Goal: Register for event/course

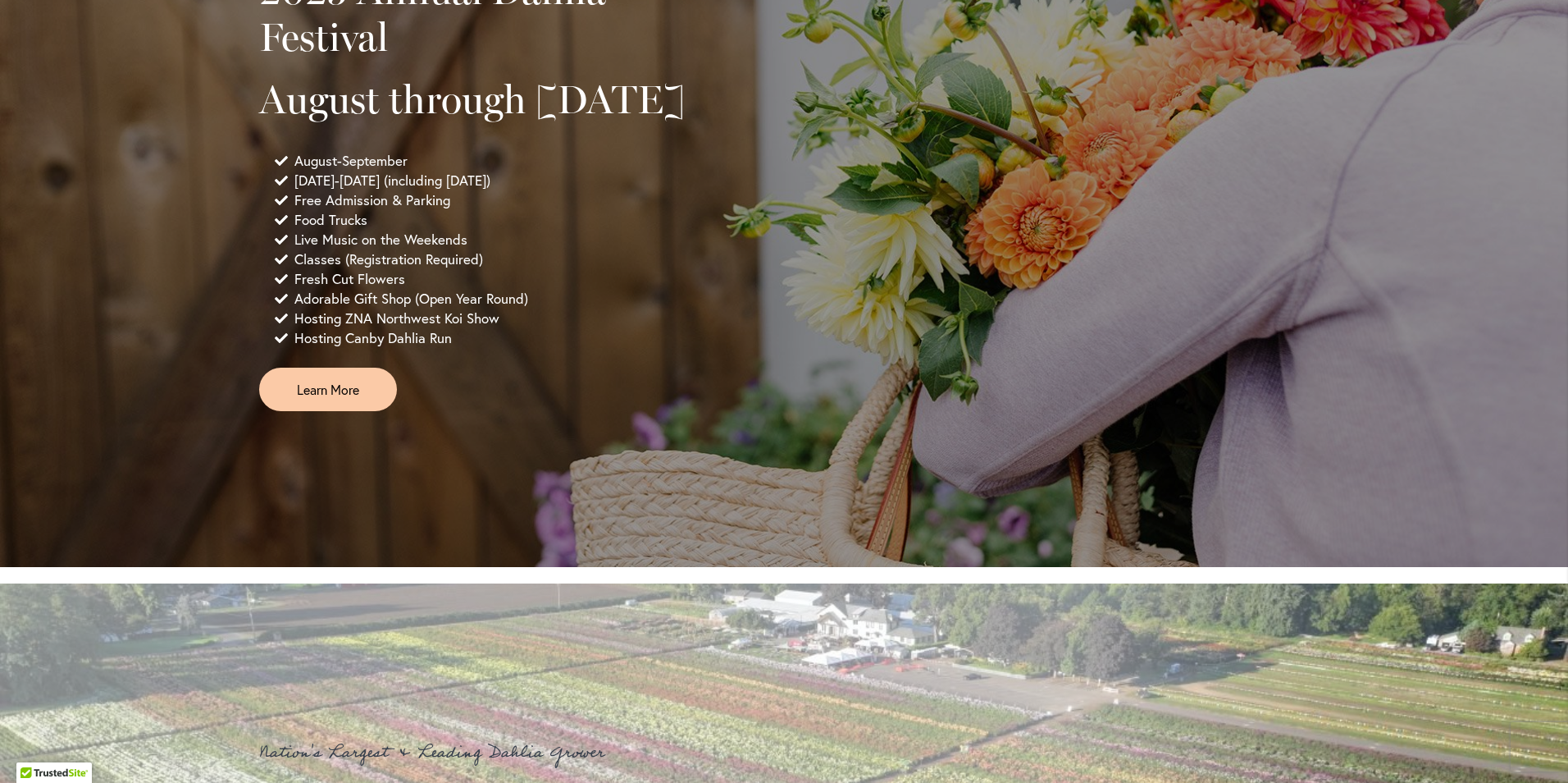
scroll to position [1230, 0]
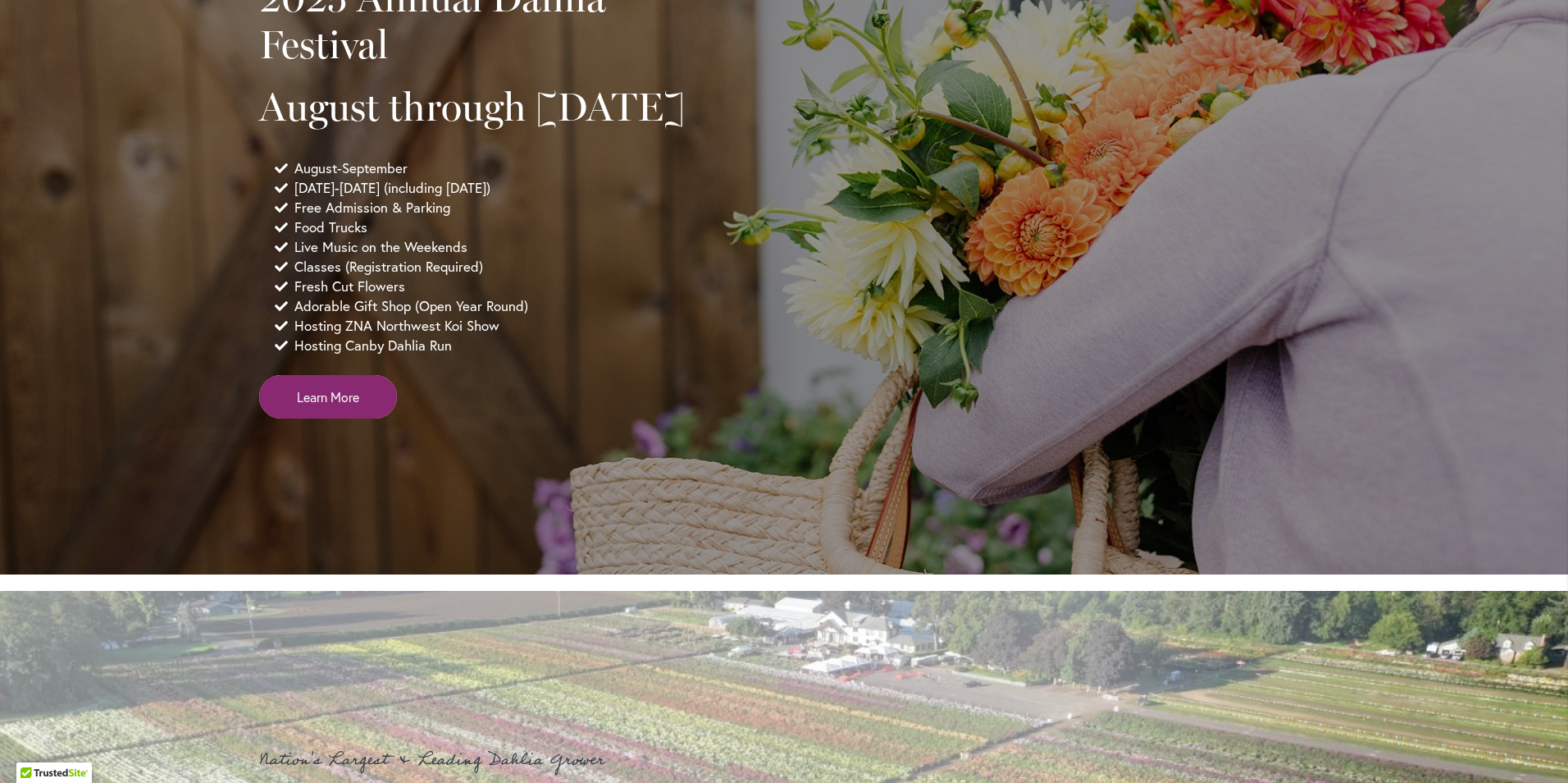
click at [356, 419] on link "Learn More" at bounding box center [328, 396] width 138 height 43
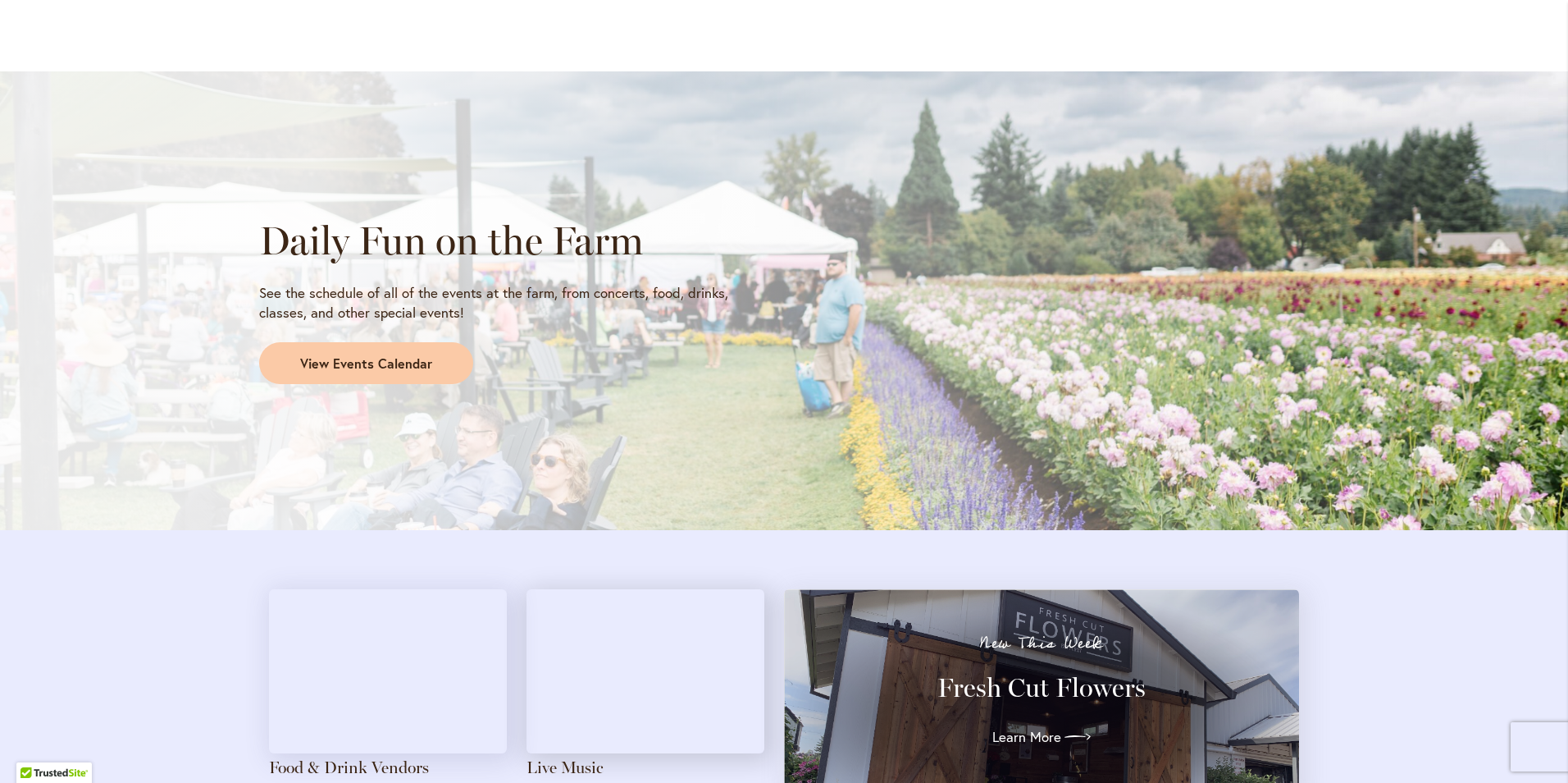
scroll to position [1313, 0]
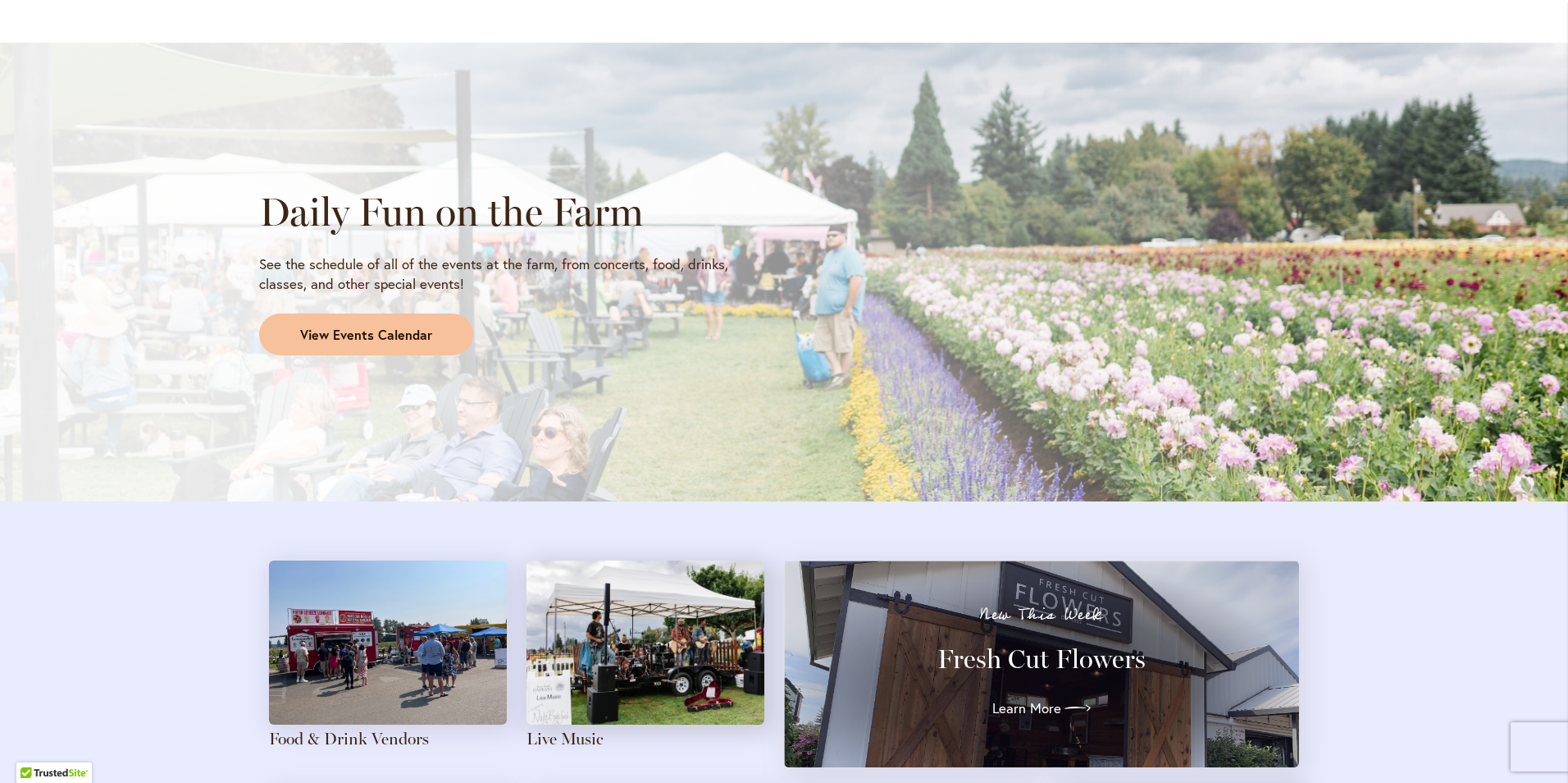
click at [363, 340] on span "View Events Calendar" at bounding box center [366, 335] width 132 height 19
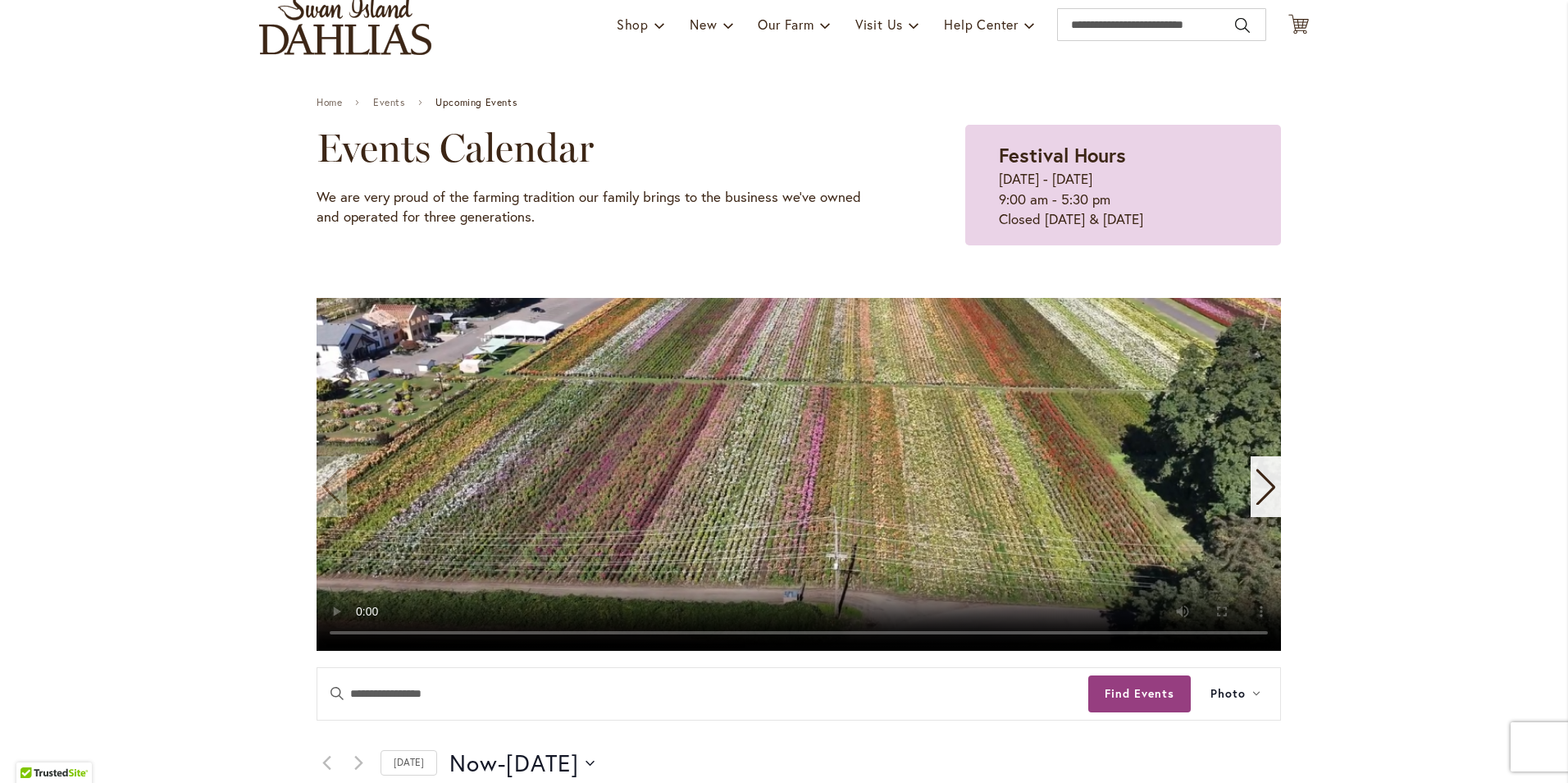
scroll to position [82, 0]
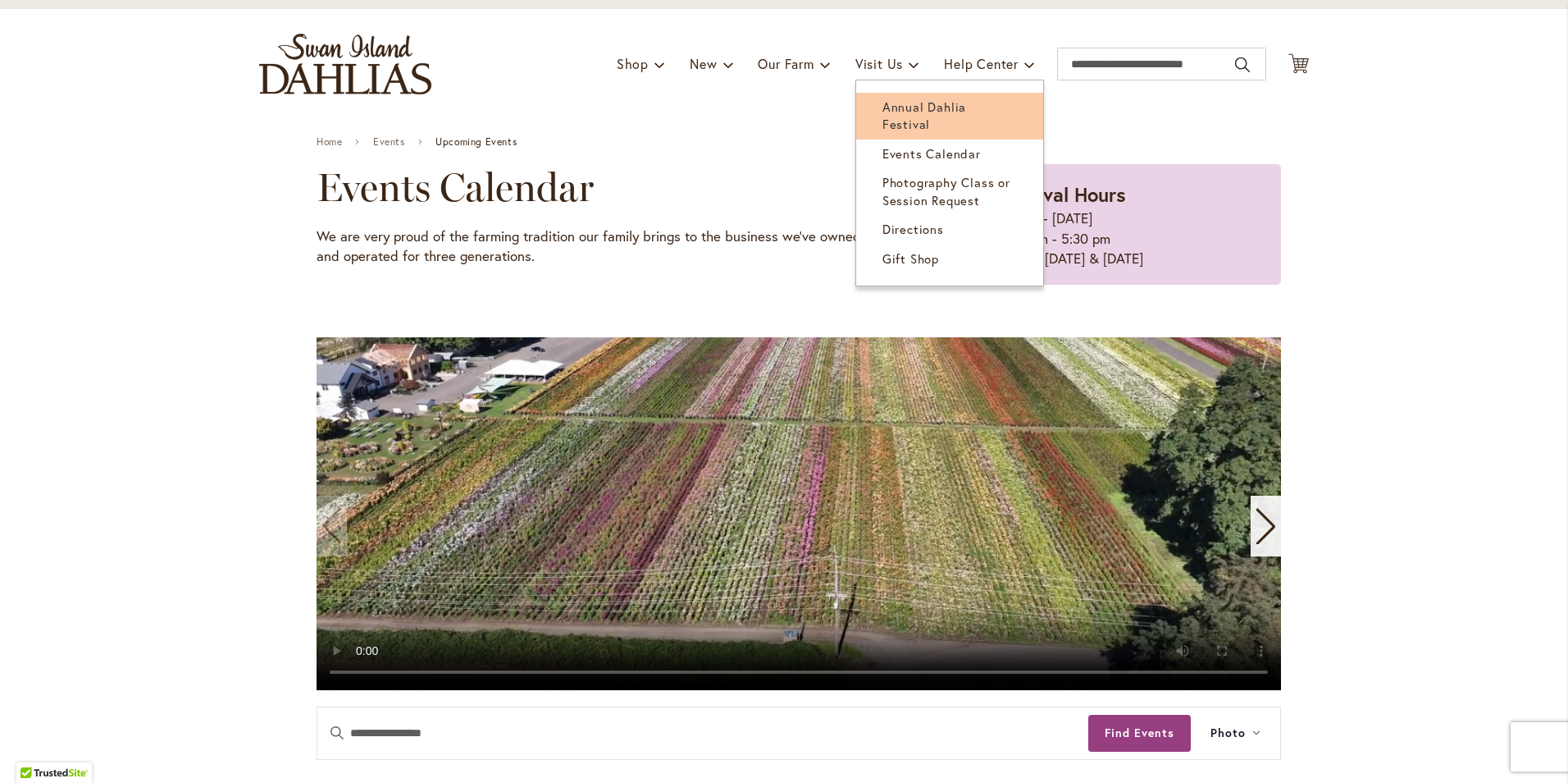
click at [901, 108] on span "Annual Dahlia Festival" at bounding box center [924, 115] width 84 height 33
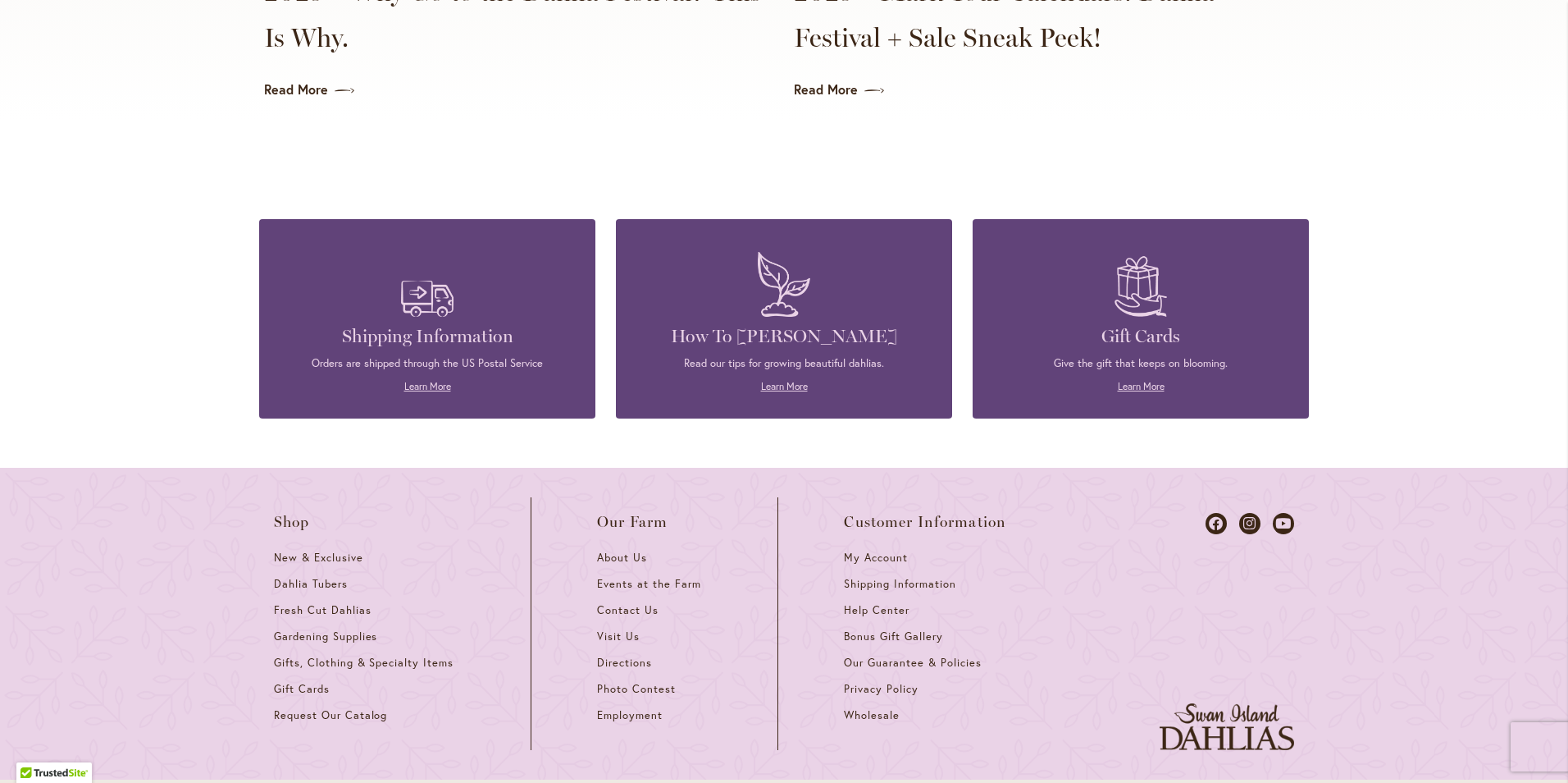
scroll to position [4266, 0]
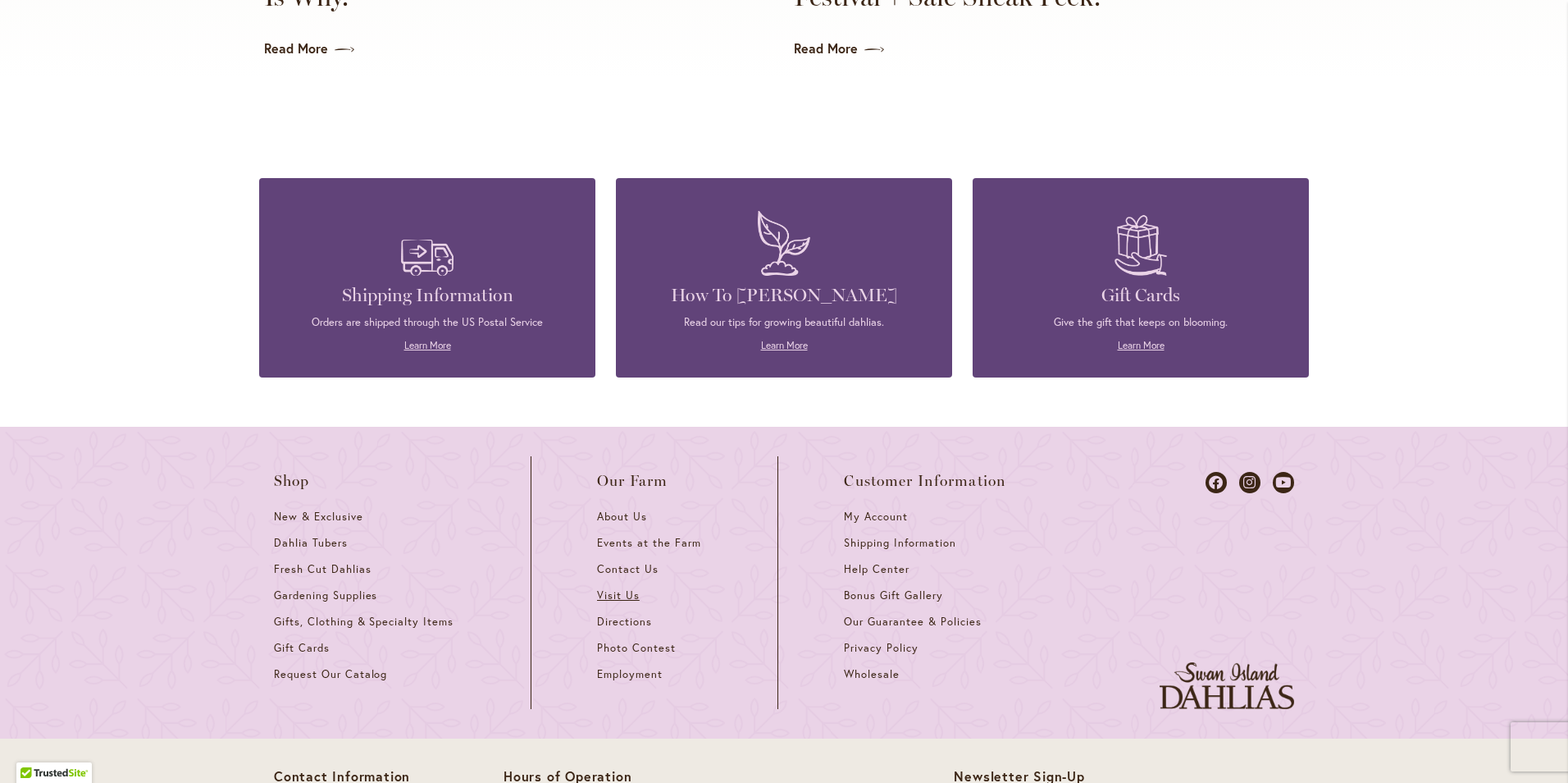
click at [603, 588] on span "Visit Us" at bounding box center [618, 595] width 43 height 14
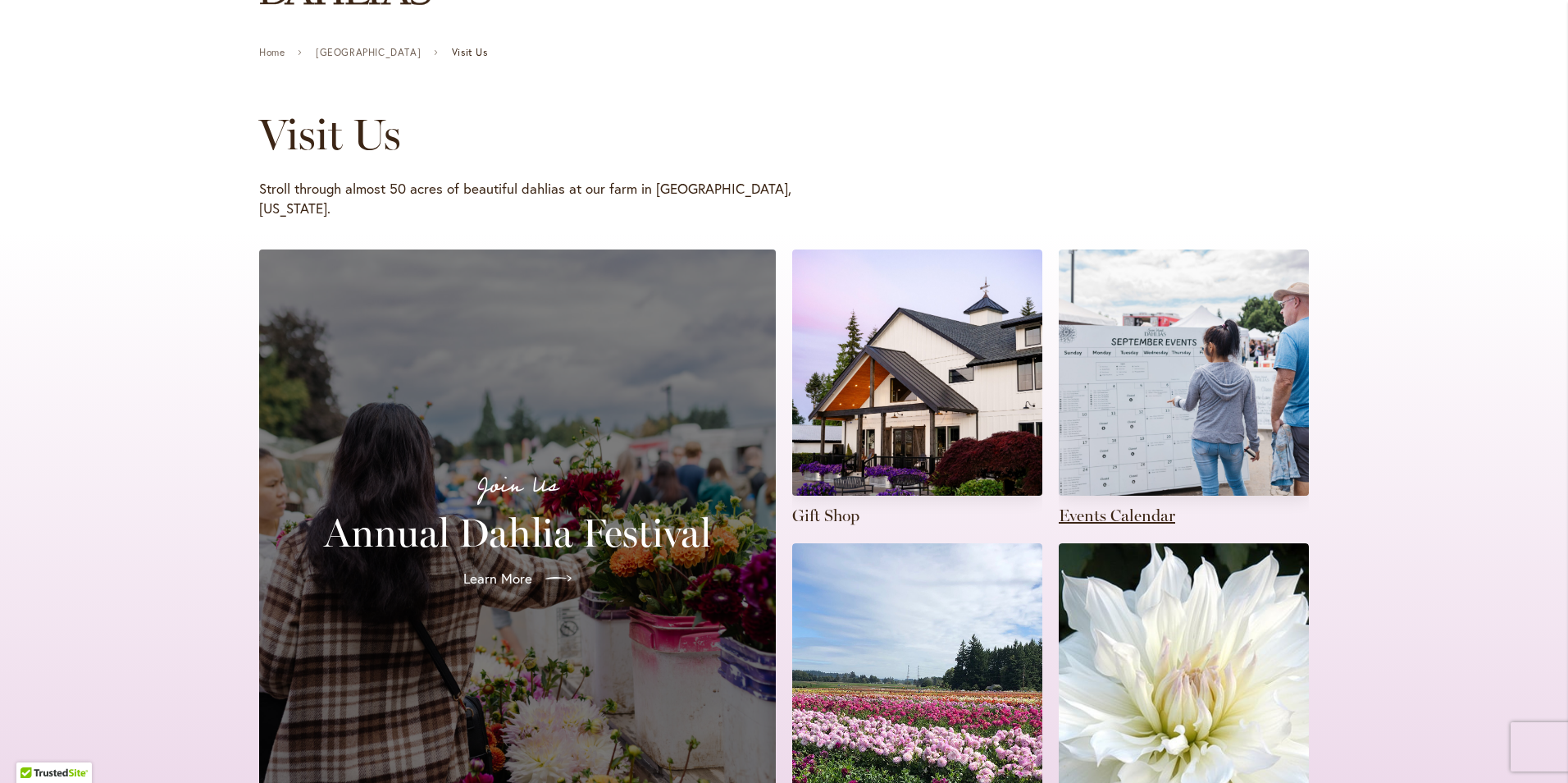
scroll to position [246, 0]
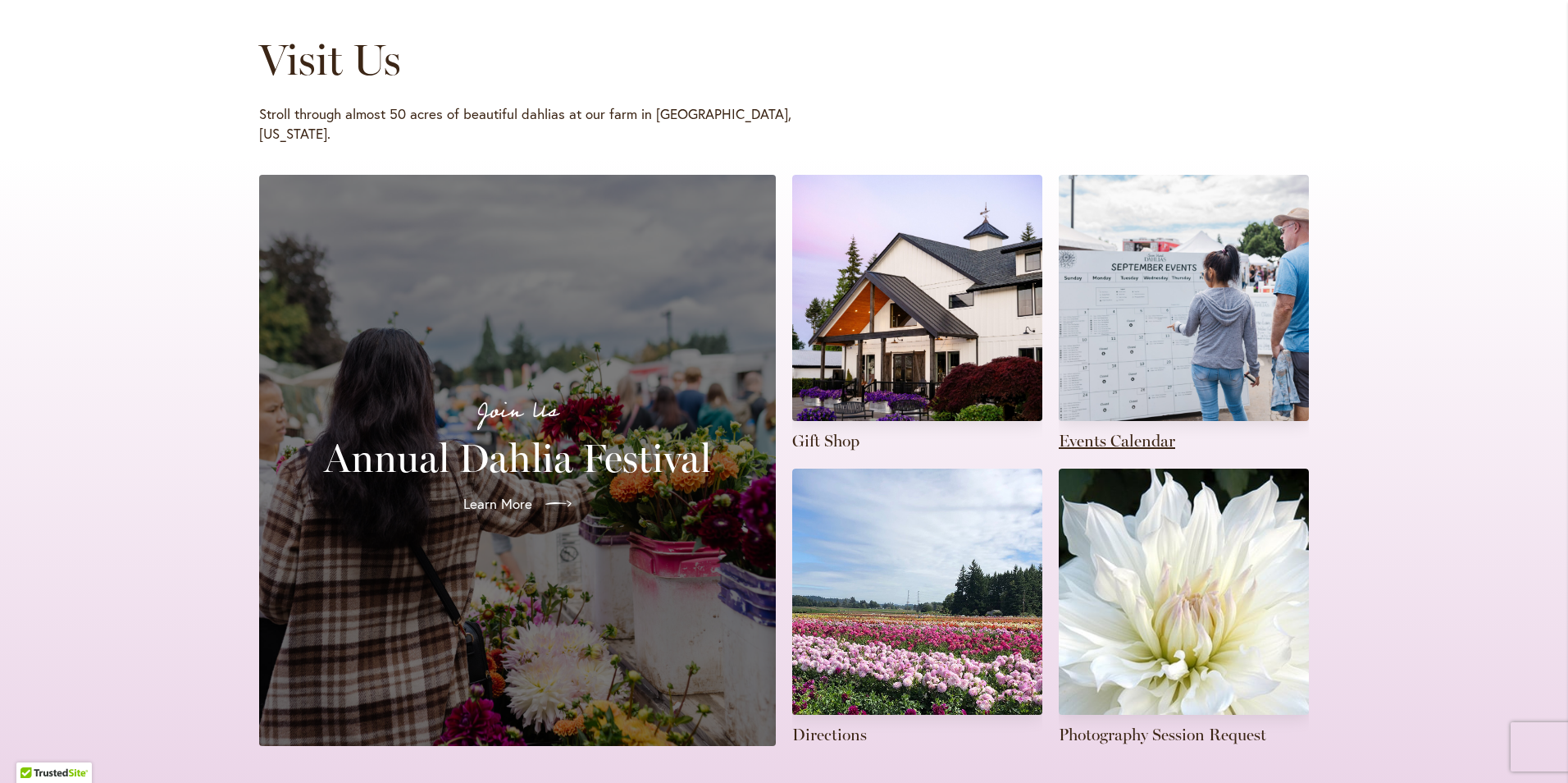
click at [1108, 361] on link at bounding box center [1184, 313] width 250 height 277
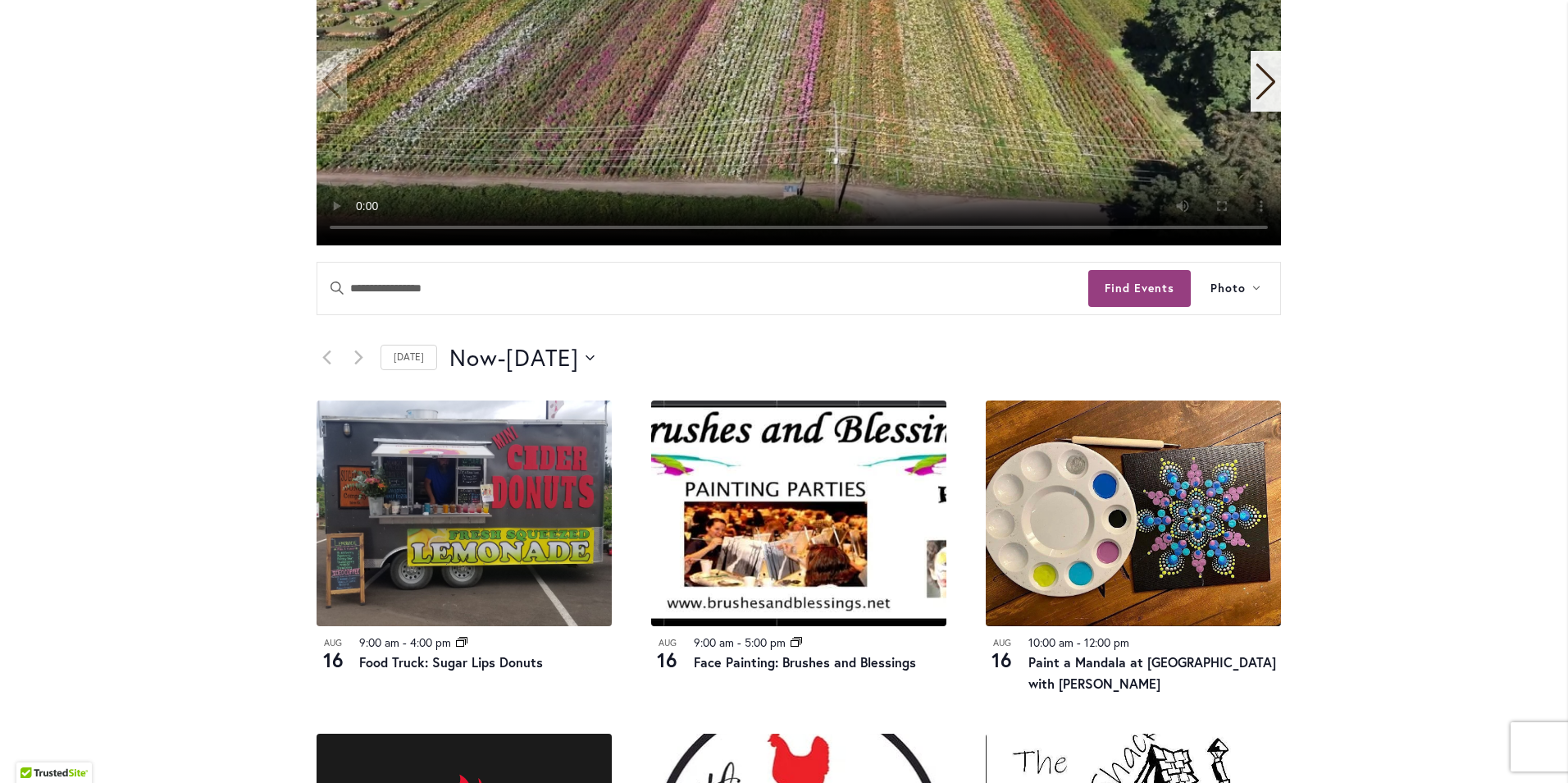
scroll to position [575, 0]
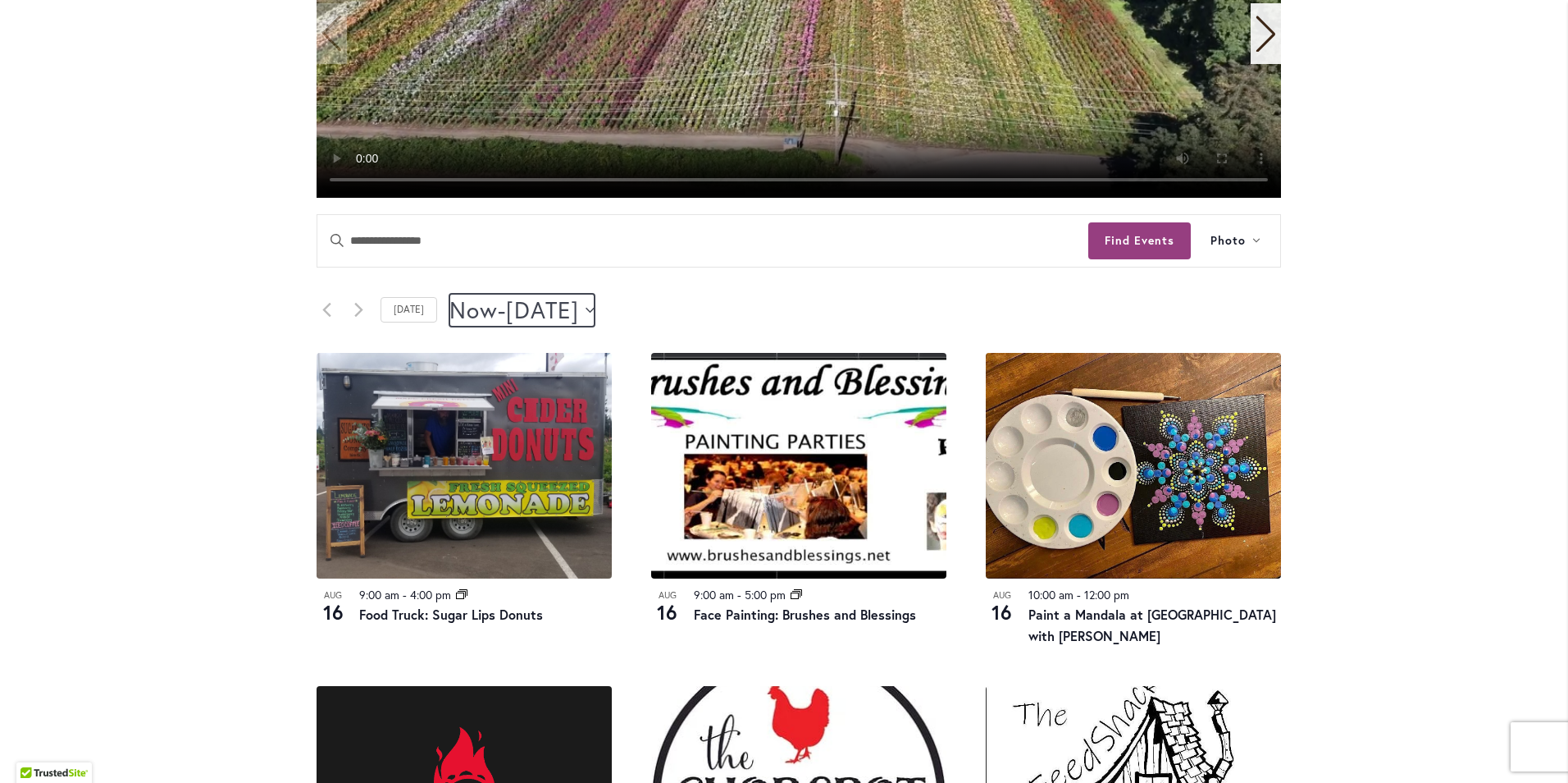
click at [595, 310] on icon "Click to toggle datepicker" at bounding box center [590, 310] width 9 height 7
click at [1407, 287] on div "Skip to Content Gift Shop & Office Open - Monday-Friday 9-4:30pm / Gift Shop Op…" at bounding box center [784, 734] width 1568 height 2520
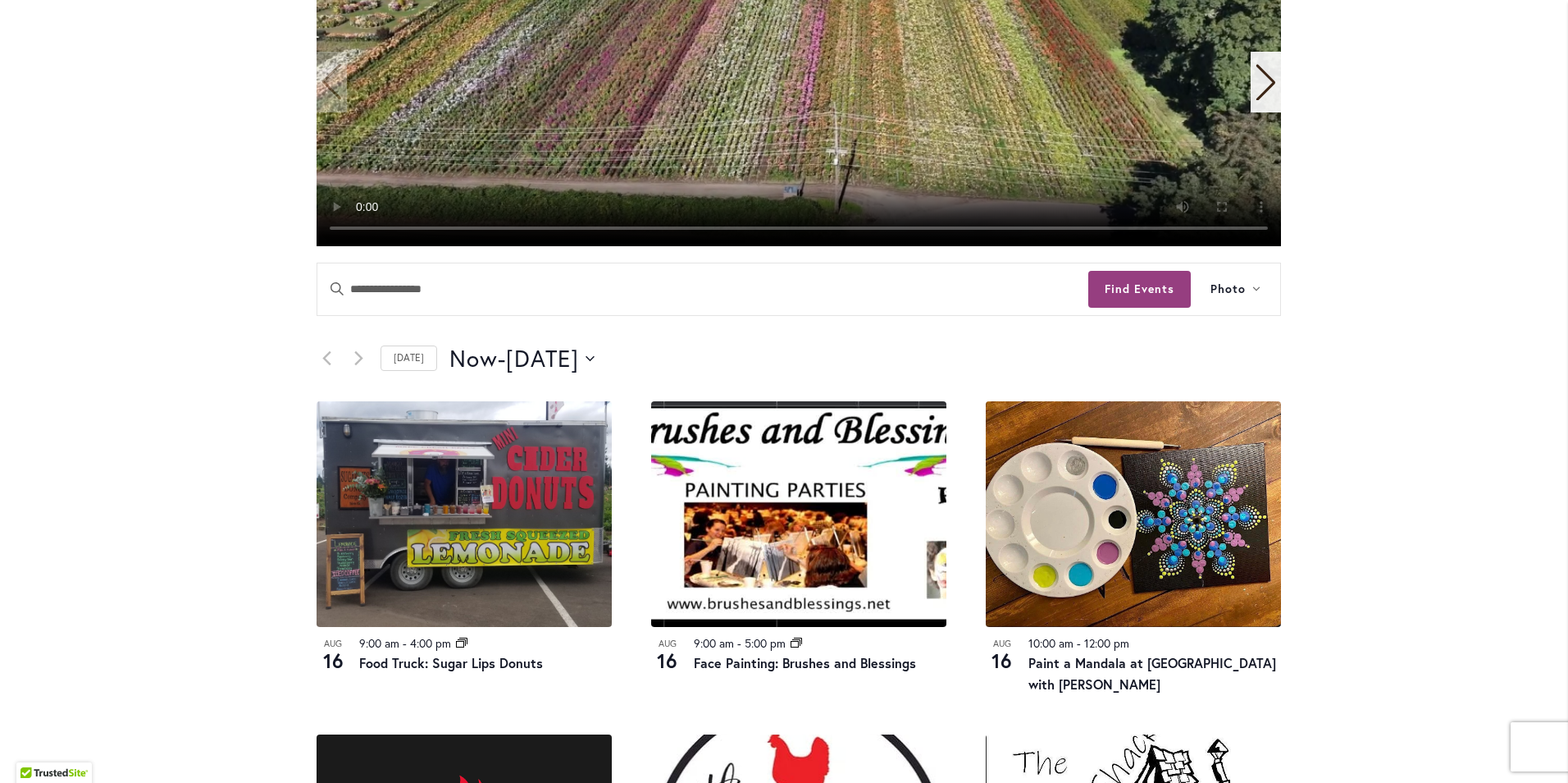
scroll to position [0, 0]
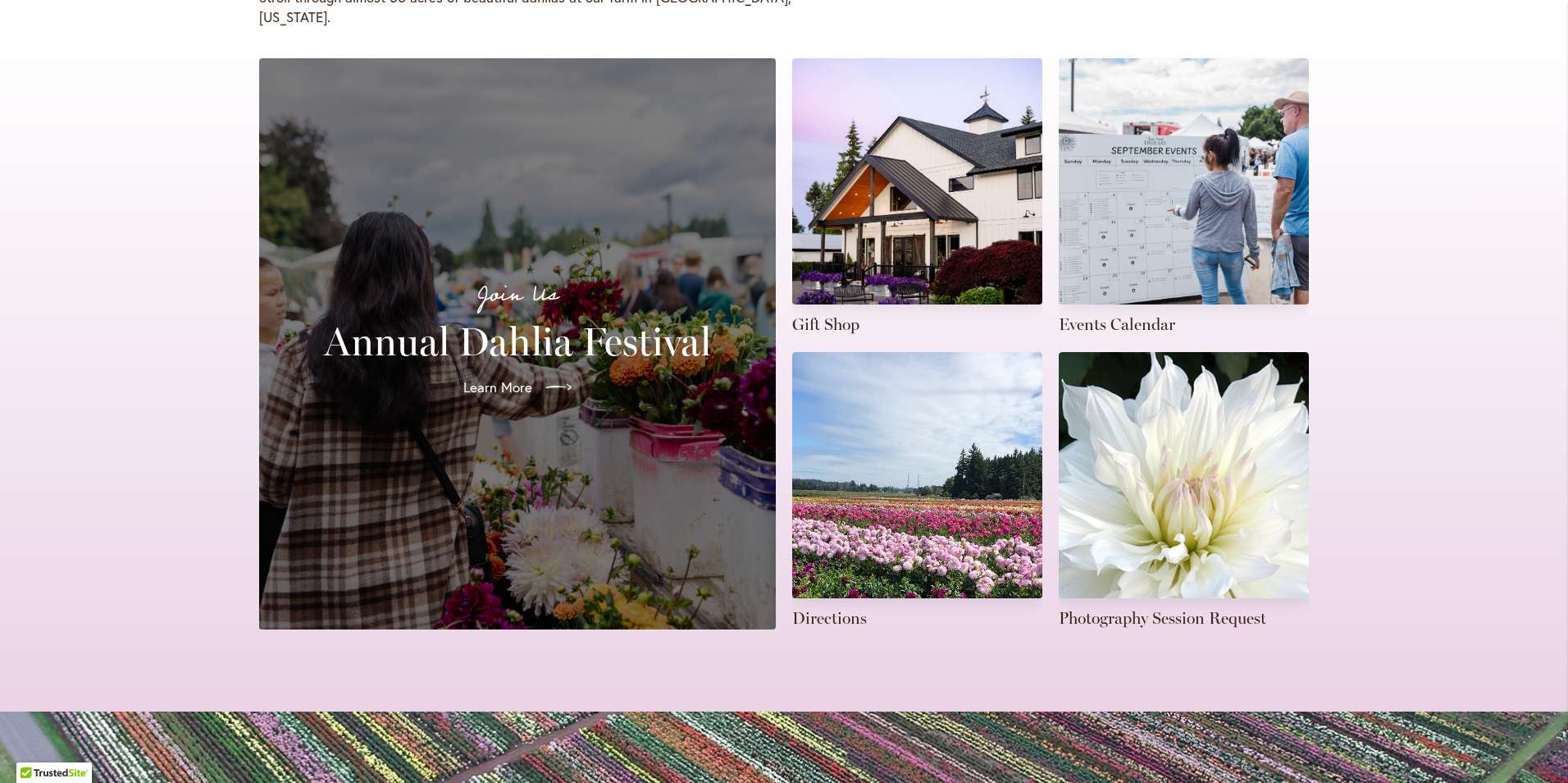
scroll to position [410, 0]
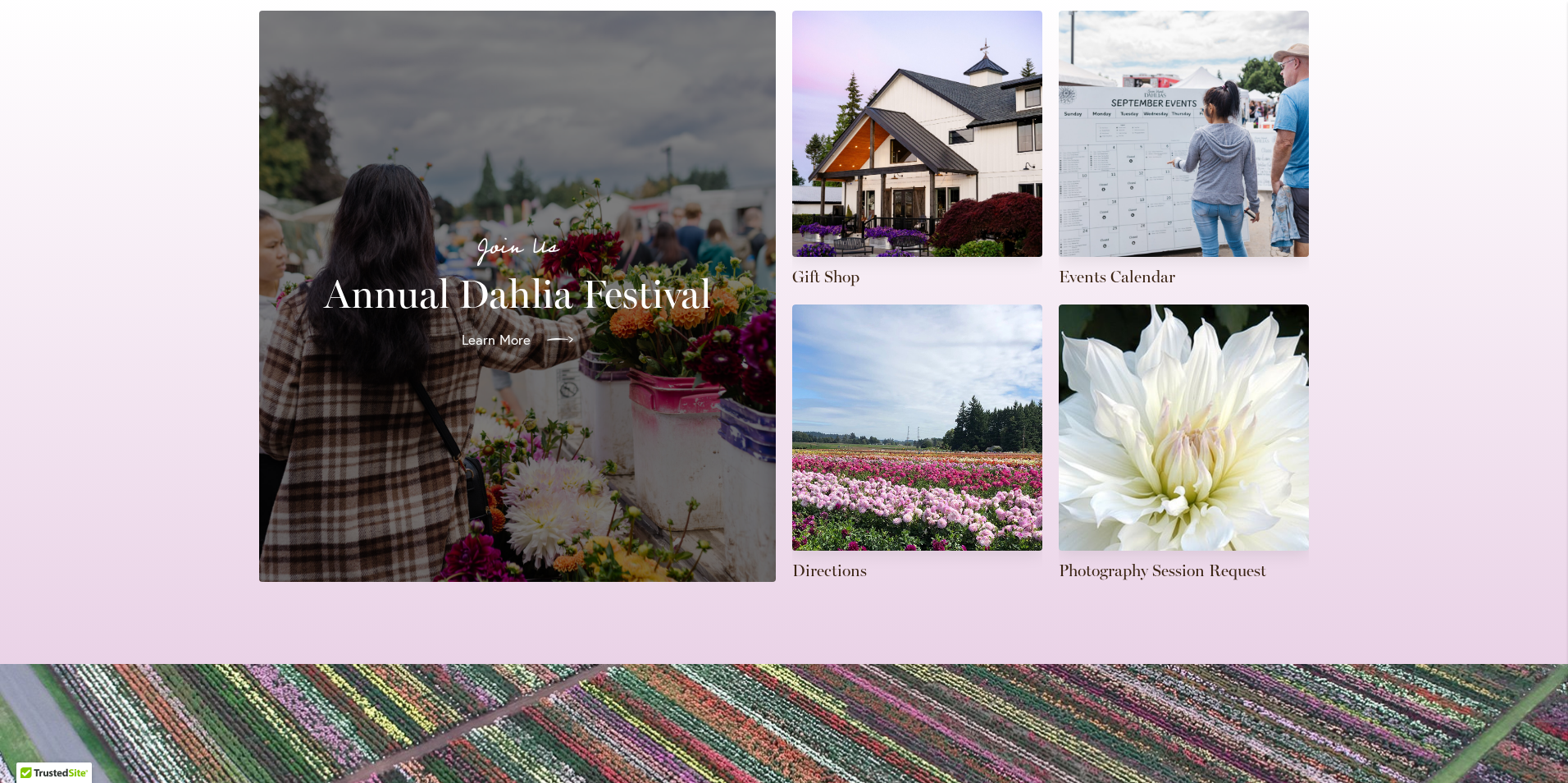
click at [537, 327] on div at bounding box center [555, 340] width 36 height 26
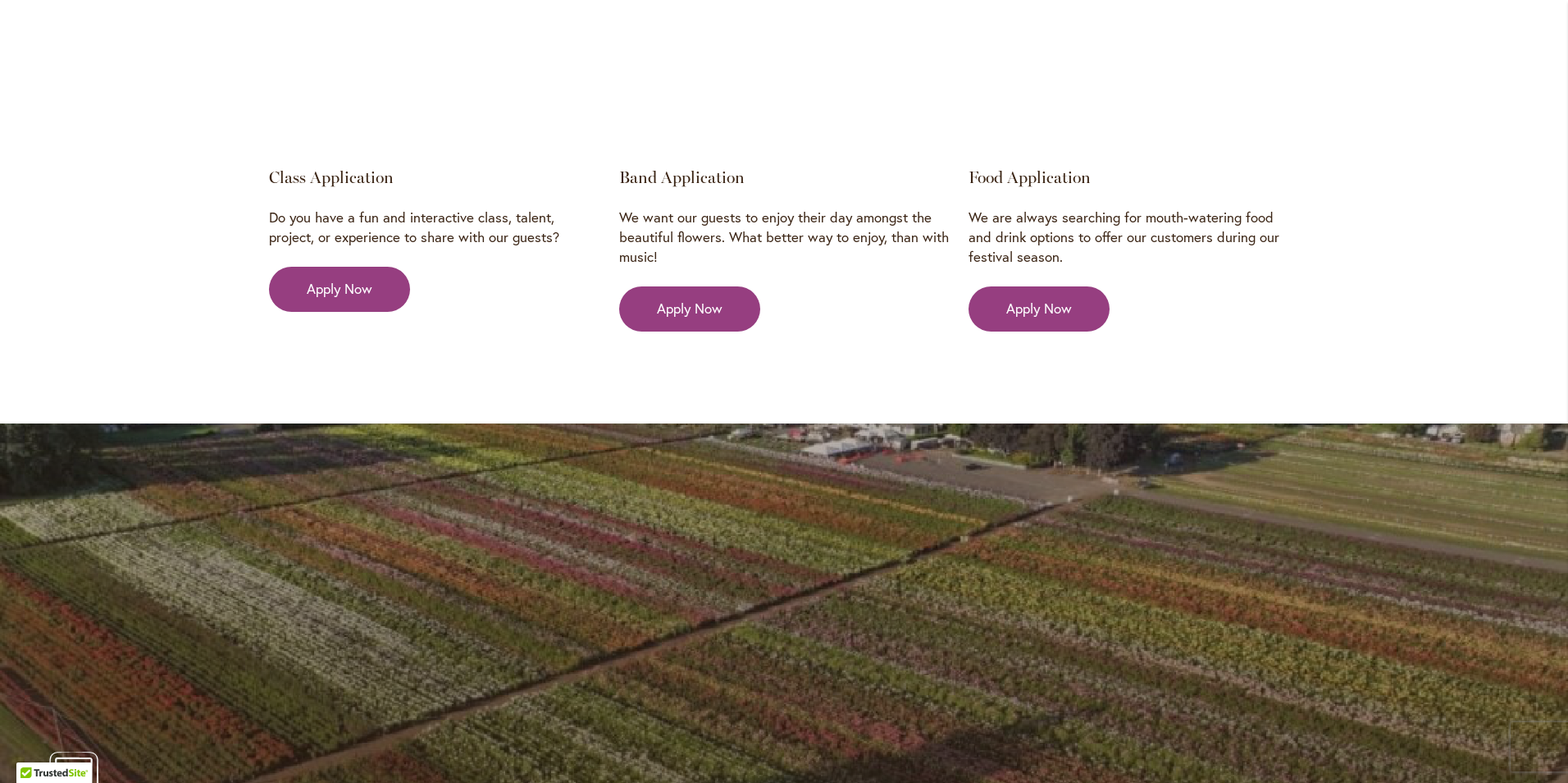
scroll to position [2215, 0]
